Goal: Task Accomplishment & Management: Use online tool/utility

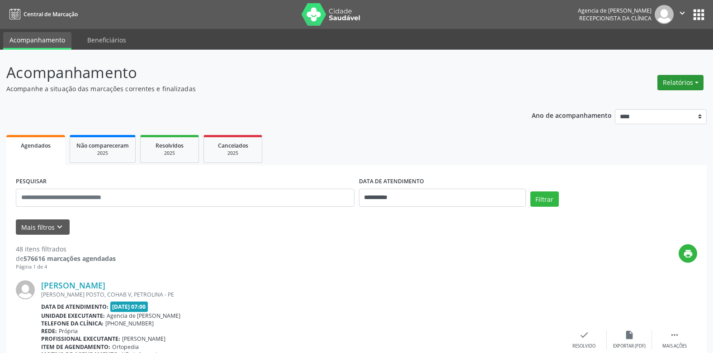
click at [687, 85] on button "Relatórios" at bounding box center [680, 82] width 46 height 15
click at [652, 101] on link "Agendamentos" at bounding box center [654, 102] width 97 height 13
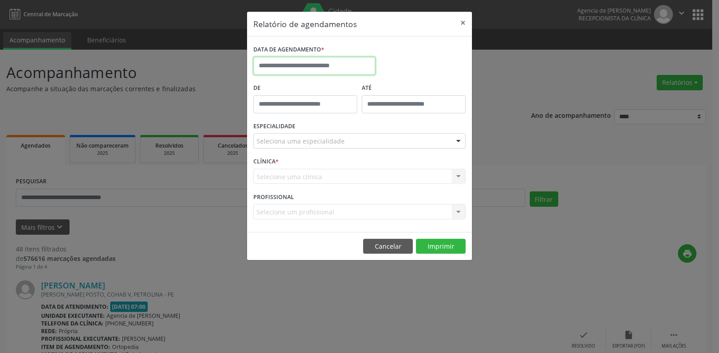
click at [343, 66] on input "text" at bounding box center [315, 66] width 122 height 18
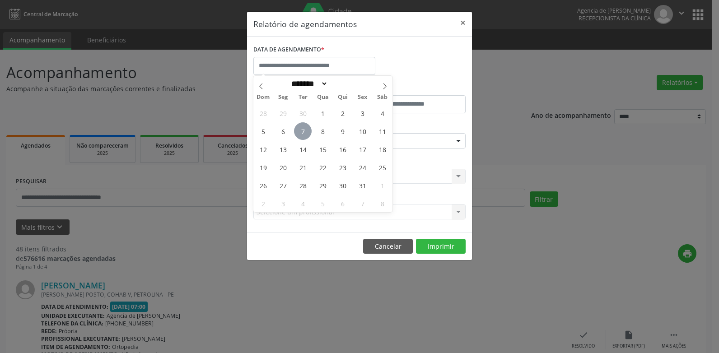
click at [305, 135] on span "7" at bounding box center [303, 131] width 18 height 18
type input "**********"
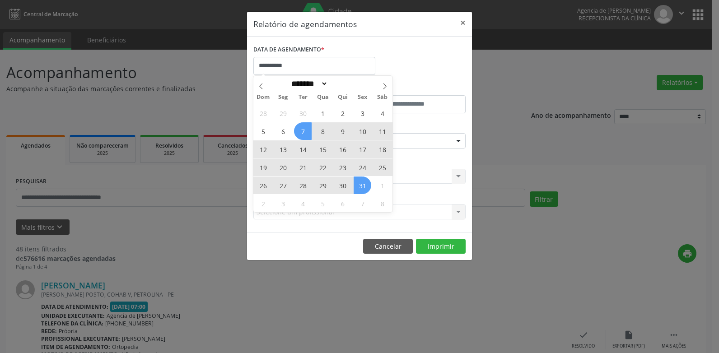
click at [364, 188] on span "31" at bounding box center [363, 186] width 18 height 18
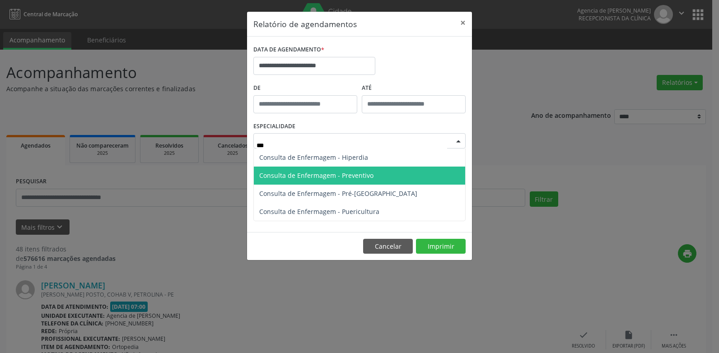
click at [357, 173] on span "Consulta de Enfermagem - Preventivo" at bounding box center [316, 175] width 114 height 9
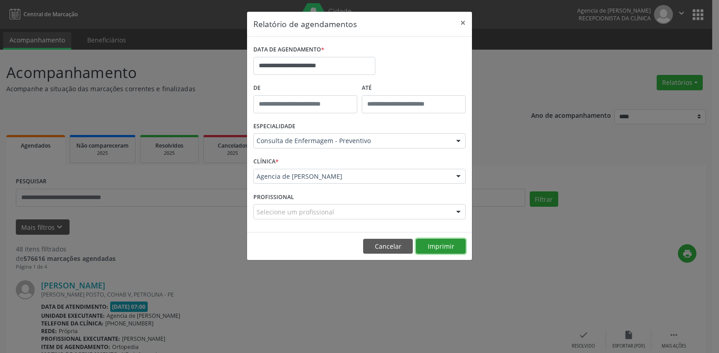
click at [451, 252] on button "Imprimir" at bounding box center [441, 246] width 50 height 15
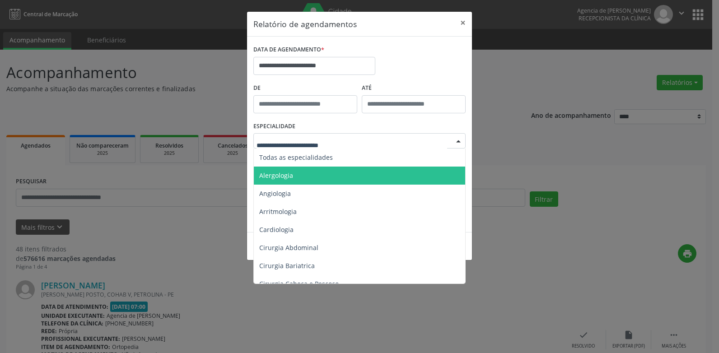
click at [351, 135] on div at bounding box center [360, 140] width 212 height 15
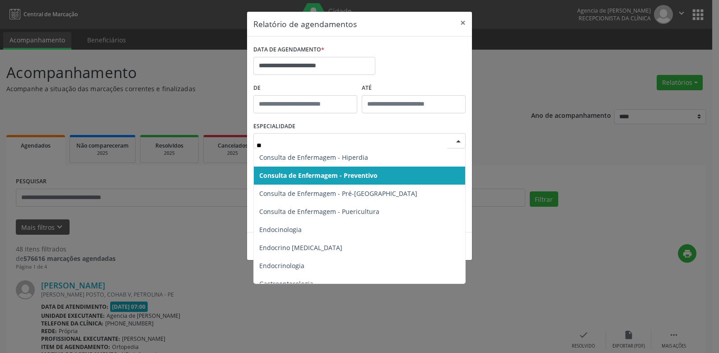
type input "***"
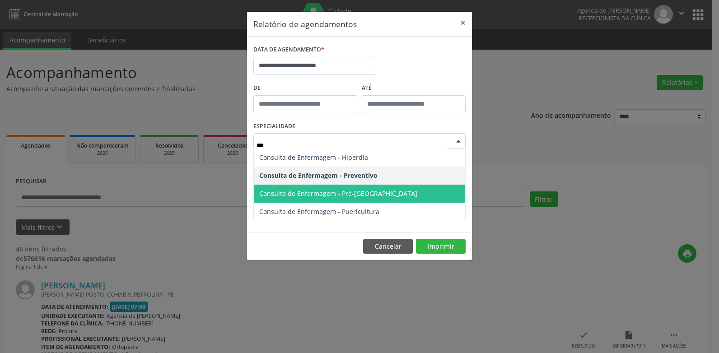
click at [352, 202] on span "Consulta de Enfermagem - Pré-[GEOGRAPHIC_DATA]" at bounding box center [360, 194] width 212 height 18
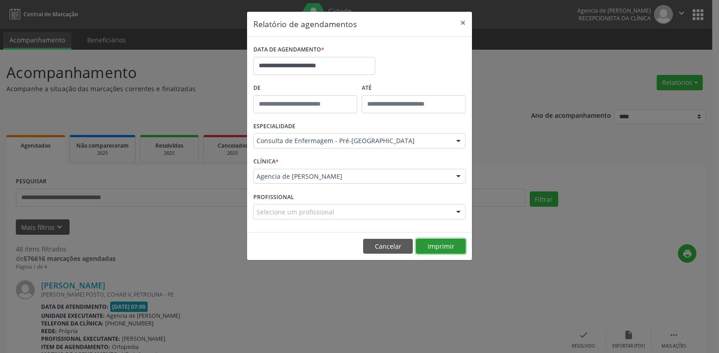
click at [441, 242] on button "Imprimir" at bounding box center [441, 246] width 50 height 15
